Goal: Task Accomplishment & Management: Manage account settings

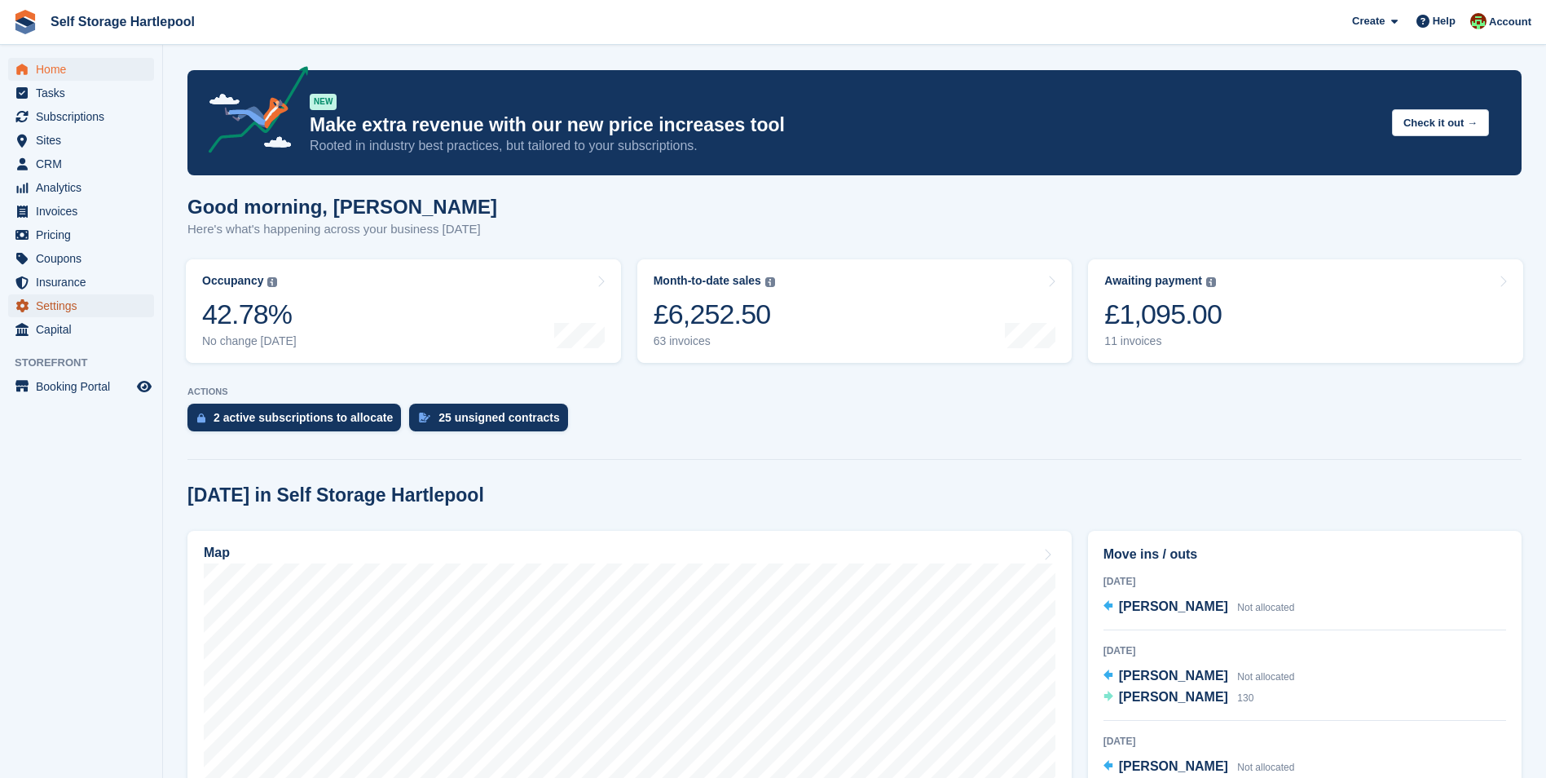
click at [70, 311] on span "Settings" at bounding box center [85, 305] width 98 height 23
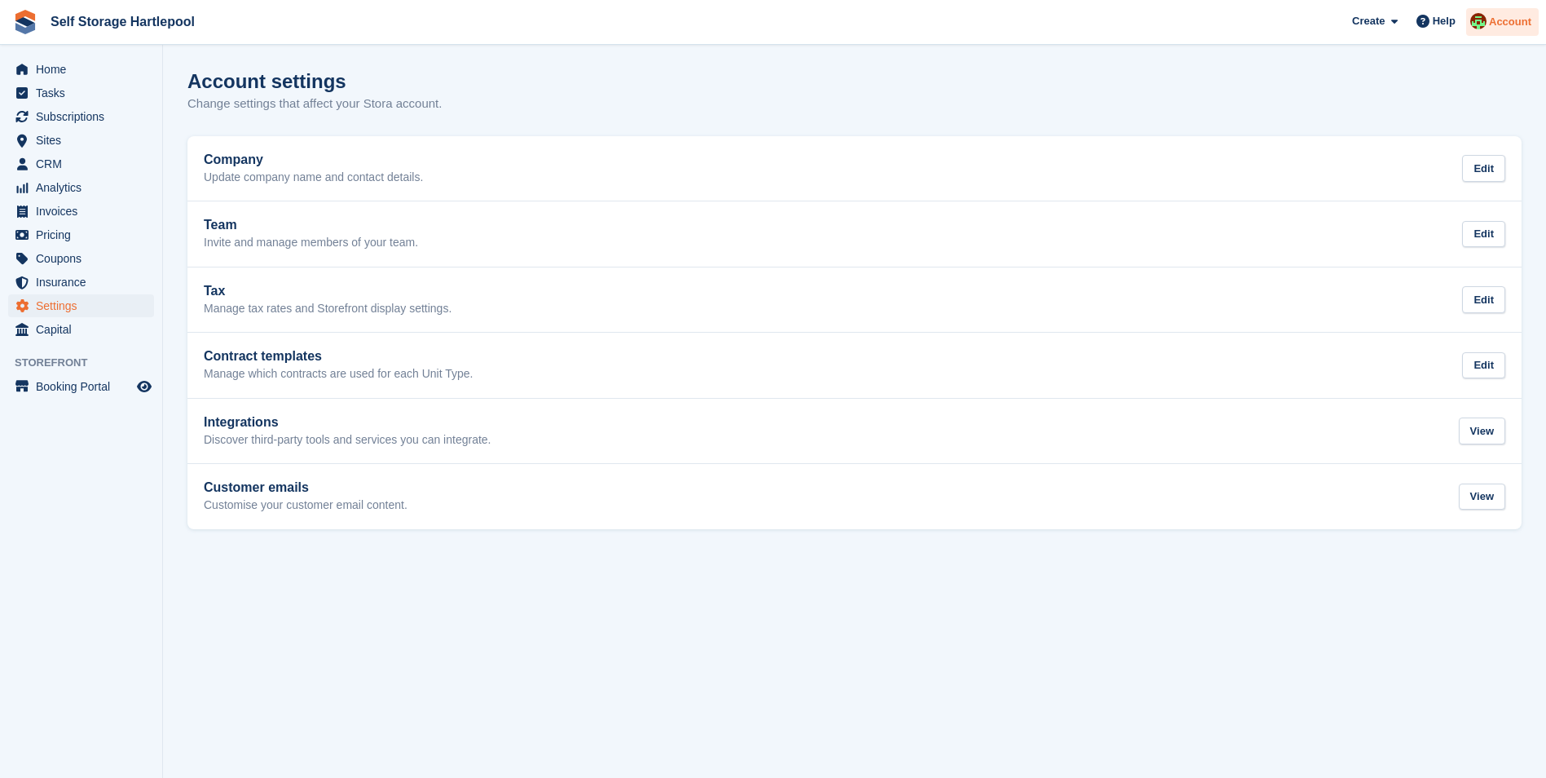
click at [1518, 26] on span "Account" at bounding box center [1510, 22] width 42 height 16
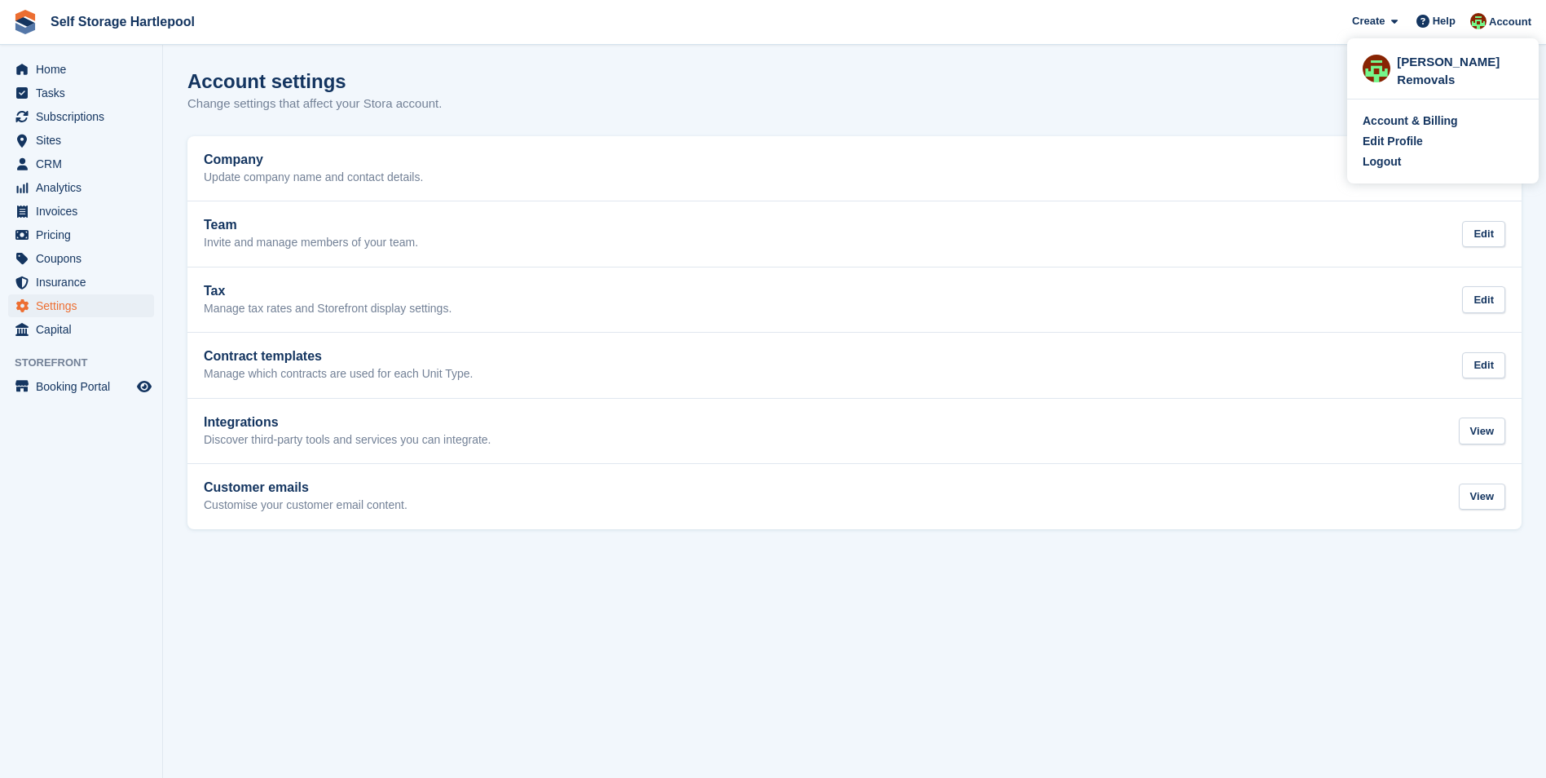
click at [1412, 117] on div "Account & Billing" at bounding box center [1410, 120] width 95 height 17
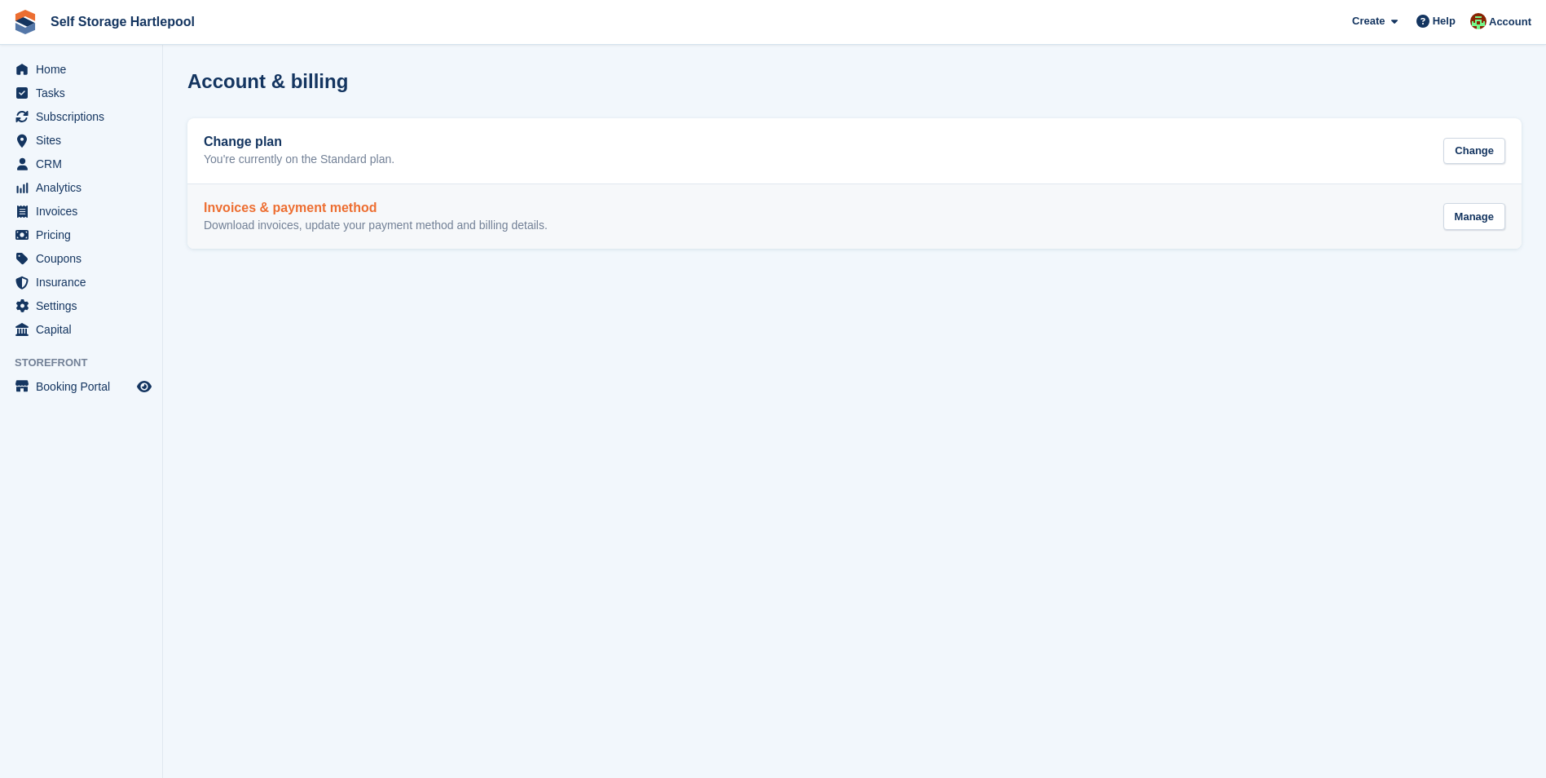
click at [563, 215] on div "Invoices & payment method Download invoices, update your payment method and bil…" at bounding box center [855, 217] width 1302 height 33
